Goal: Task Accomplishment & Management: Use online tool/utility

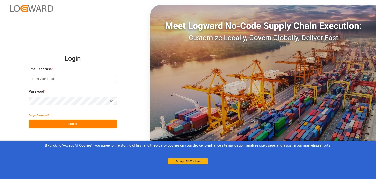
type input "naima.nafih@melitta.be"
click at [92, 123] on button "Log In" at bounding box center [73, 124] width 88 height 9
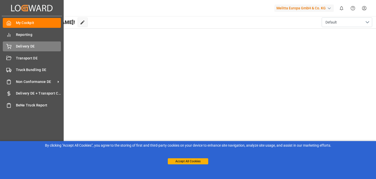
click at [9, 47] on icon at bounding box center [8, 46] width 5 height 5
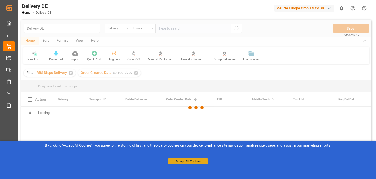
click at [199, 162] on button "Accept All Cookies" at bounding box center [188, 161] width 40 height 6
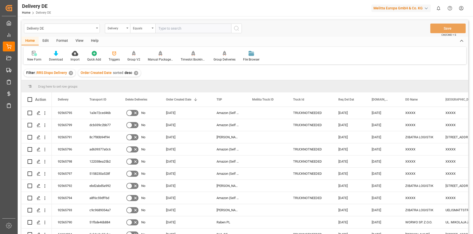
click at [376, 38] on div "Home Edit Format View Help" at bounding box center [244, 41] width 447 height 9
click at [239, 35] on div "Delivery DE Delivery Equals Save Ctrl/CMD + S" at bounding box center [244, 28] width 447 height 17
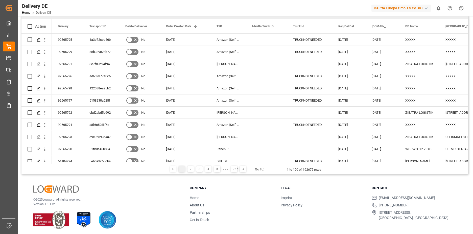
scroll to position [75, 0]
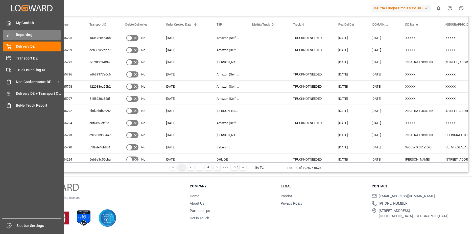
click at [10, 34] on icon at bounding box center [8, 34] width 5 height 5
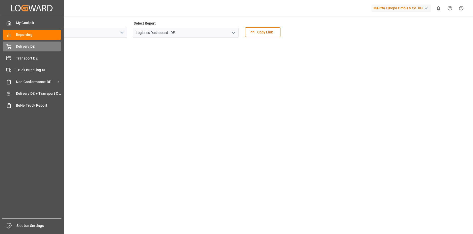
click at [28, 45] on span "Delivery DE" at bounding box center [38, 46] width 45 height 5
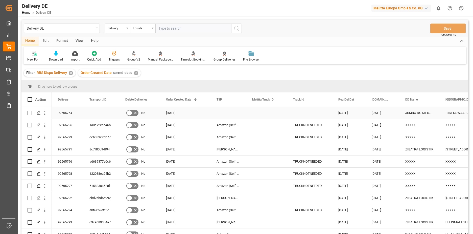
click at [30, 113] on input "Press Space to toggle row selection (unchecked)" at bounding box center [30, 112] width 5 height 5
checkbox input "true"
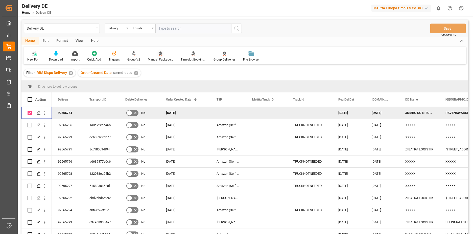
click at [161, 58] on div "Manual Package TypeDetermination" at bounding box center [160, 59] width 25 height 5
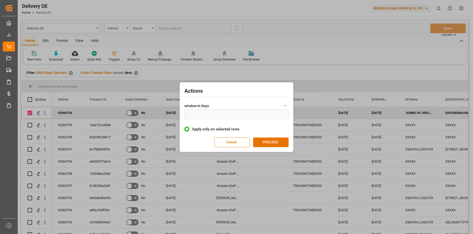
type input "1"
click at [232, 142] on button "Cancel" at bounding box center [231, 142] width 35 height 10
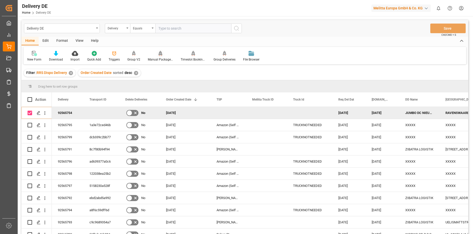
click at [164, 57] on div "Manual Package TypeDetermination" at bounding box center [160, 59] width 25 height 5
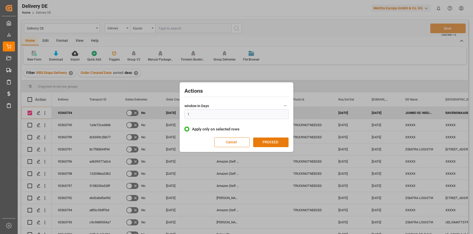
click at [278, 141] on button "PROCEED" at bounding box center [270, 142] width 35 height 10
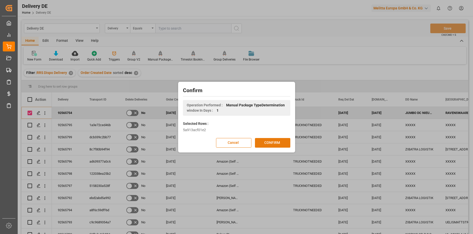
click at [282, 141] on button "CONFIRM" at bounding box center [272, 143] width 35 height 10
